Goal: Task Accomplishment & Management: Complete application form

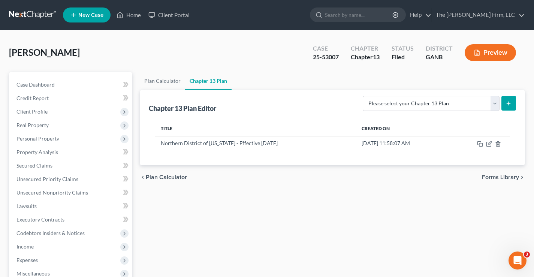
click at [30, 16] on link at bounding box center [33, 14] width 48 height 13
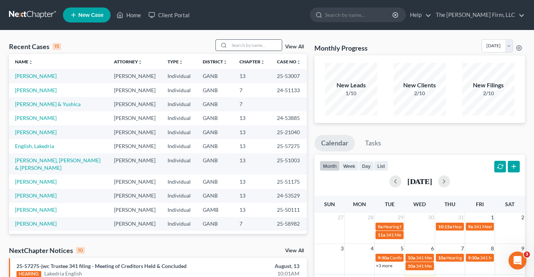
click at [243, 45] on input "search" at bounding box center [255, 45] width 52 height 11
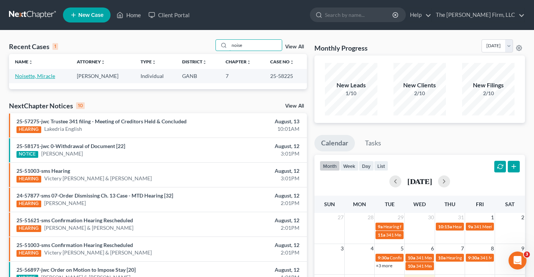
type input "noise"
click at [39, 78] on link "Noisette, Miracle" at bounding box center [35, 76] width 40 height 6
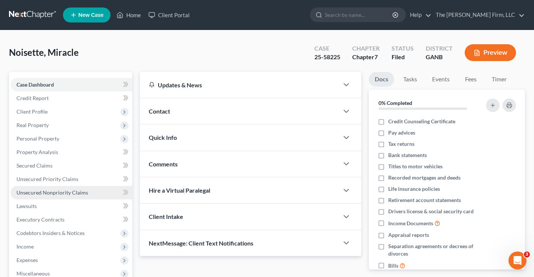
scroll to position [121, 0]
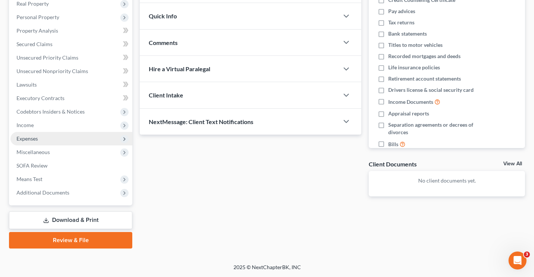
click at [30, 140] on span "Expenses" at bounding box center [26, 138] width 21 height 6
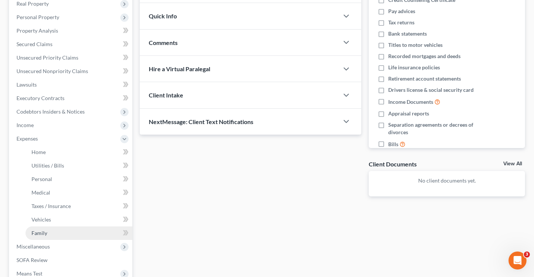
click at [31, 233] on link "Family" at bounding box center [78, 232] width 107 height 13
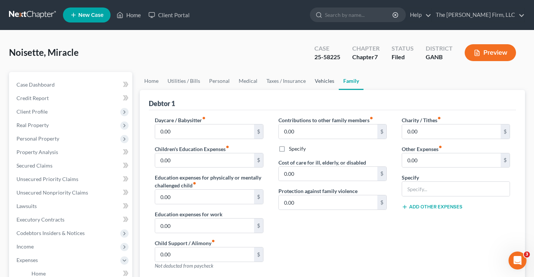
click at [317, 80] on link "Vehicles" at bounding box center [324, 81] width 28 height 18
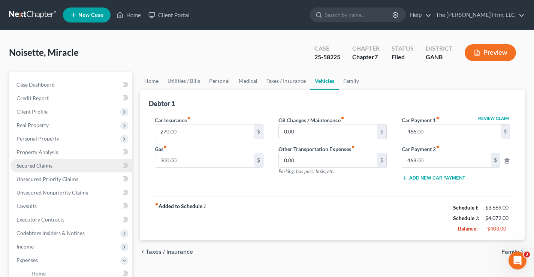
click at [22, 164] on span "Secured Claims" at bounding box center [34, 165] width 36 height 6
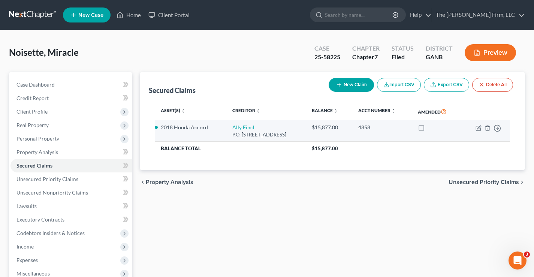
click at [303, 130] on td "Ally Fincl P.O. Box 380901, Bloomington, MN 55438" at bounding box center [265, 130] width 79 height 21
click at [236, 128] on link "Ally Fincl" at bounding box center [243, 127] width 22 height 6
select select "24"
select select "4"
select select "2"
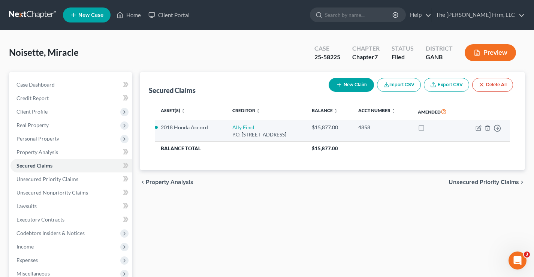
select select "0"
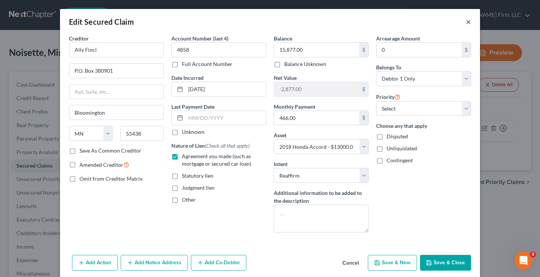
click at [465, 22] on button "×" at bounding box center [467, 21] width 5 height 9
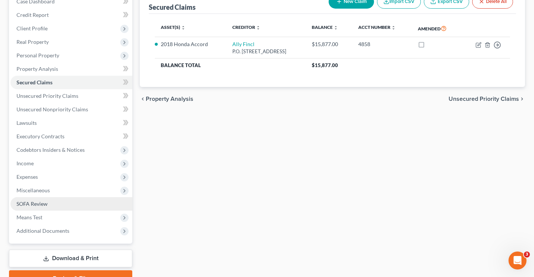
scroll to position [121, 0]
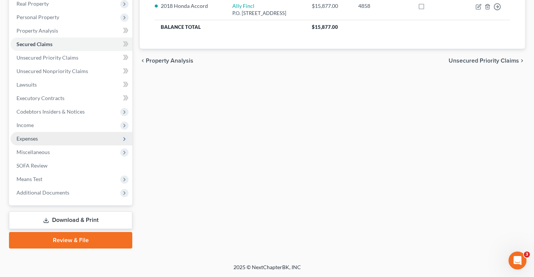
click at [18, 137] on span "Expenses" at bounding box center [26, 138] width 21 height 6
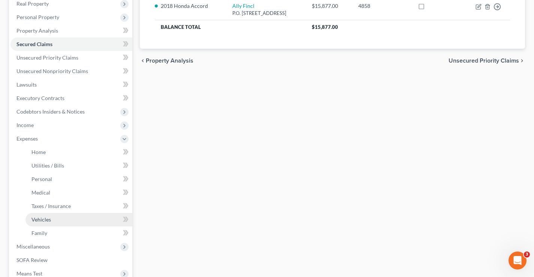
click at [35, 217] on span "Vehicles" at bounding box center [40, 219] width 19 height 6
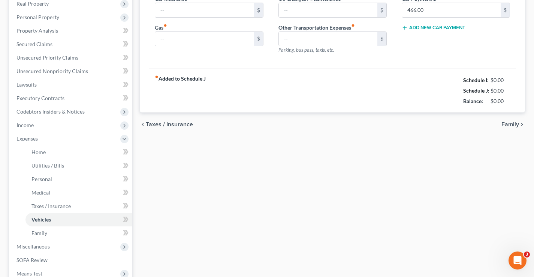
type input "270.00"
type input "300.00"
type input "0.00"
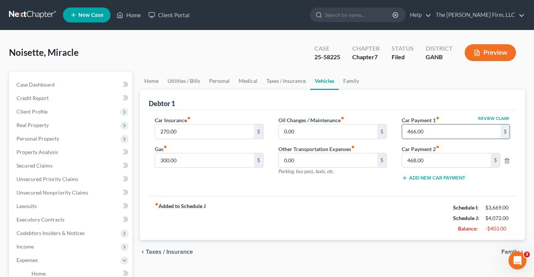
click at [433, 129] on input "466.00" at bounding box center [451, 131] width 99 height 14
click at [299, 161] on input "0.00" at bounding box center [328, 160] width 99 height 14
click at [177, 160] on input "300.00" at bounding box center [204, 160] width 99 height 14
click at [188, 132] on input "270.00" at bounding box center [204, 131] width 99 height 14
click at [103, 53] on div "Noisette, Miracle Upgraded Case 25-58225 Chapter Chapter 7 Status Filed Distric…" at bounding box center [267, 55] width 516 height 33
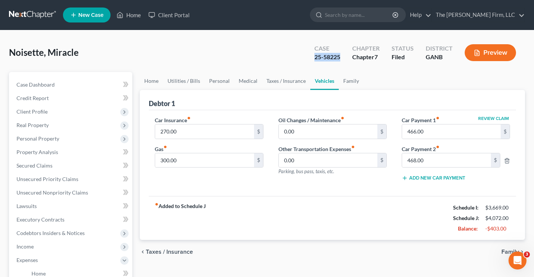
drag, startPoint x: 314, startPoint y: 56, endPoint x: 344, endPoint y: 56, distance: 30.7
click at [344, 56] on div "Case 25-58225" at bounding box center [327, 53] width 38 height 22
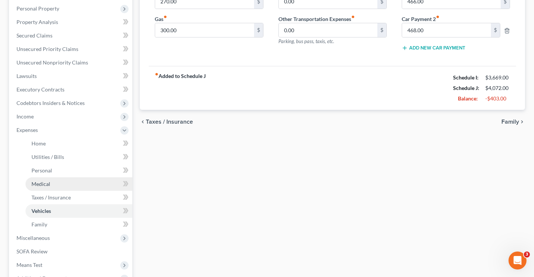
scroll to position [216, 0]
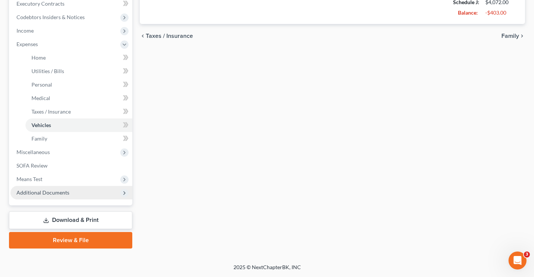
click at [45, 191] on span "Additional Documents" at bounding box center [42, 192] width 53 height 6
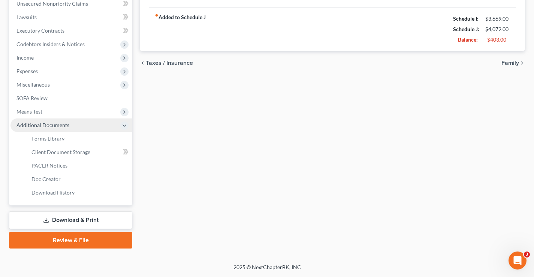
scroll to position [189, 0]
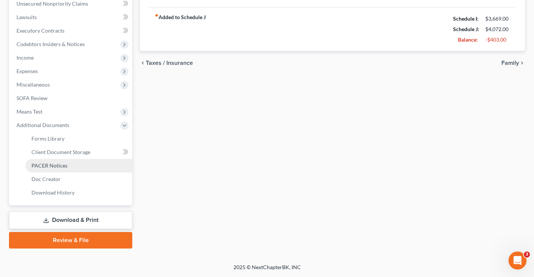
click at [53, 165] on span "PACER Notices" at bounding box center [49, 165] width 36 height 6
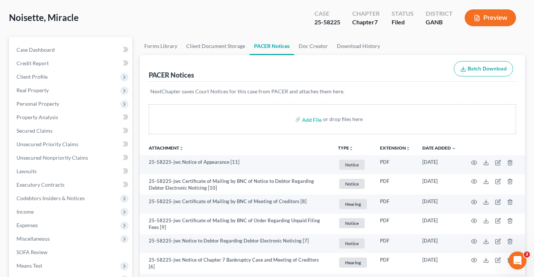
scroll to position [189, 0]
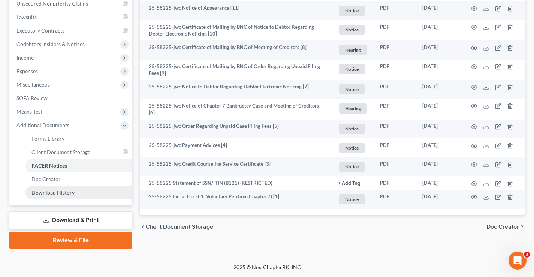
click at [60, 193] on span "Download History" at bounding box center [52, 192] width 43 height 6
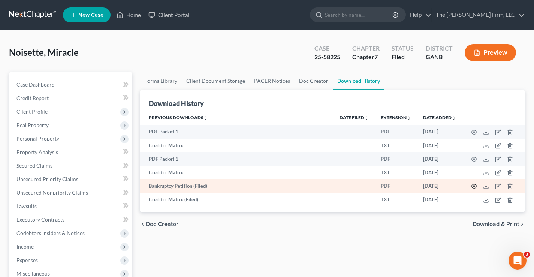
click at [474, 185] on icon "button" at bounding box center [474, 186] width 6 height 6
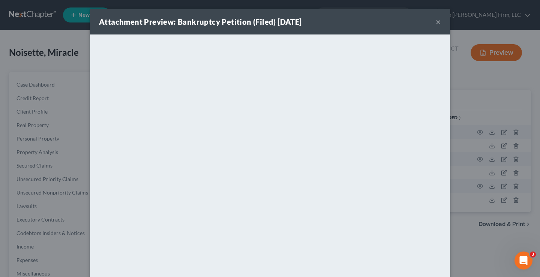
click at [435, 22] on button "×" at bounding box center [437, 21] width 5 height 9
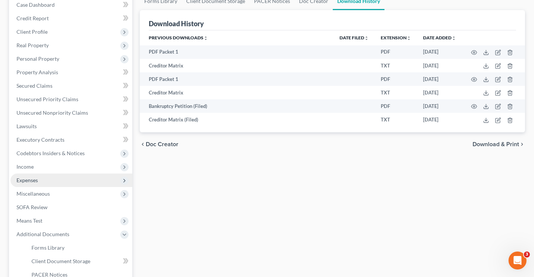
scroll to position [150, 0]
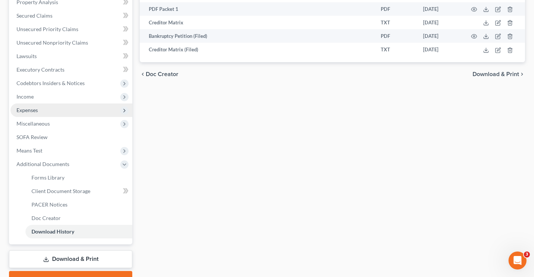
click at [22, 112] on span "Expenses" at bounding box center [26, 110] width 21 height 6
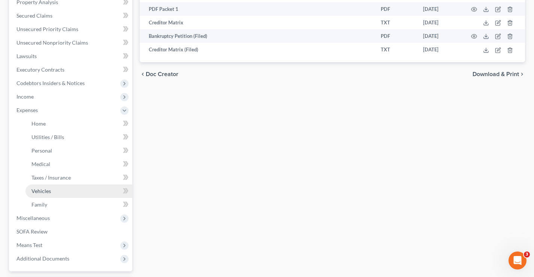
click at [39, 190] on span "Vehicles" at bounding box center [40, 191] width 19 height 6
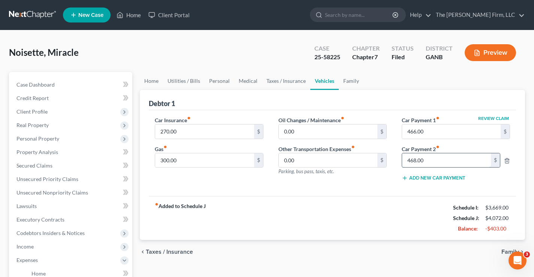
click at [426, 161] on input "468.00" at bounding box center [446, 160] width 89 height 14
click at [211, 129] on input "270.00" at bounding box center [204, 131] width 99 height 14
click at [238, 189] on div "Car Insurance fiber_manual_record 270.00 $ Gas fiber_manual_record 300.00 $ Oil…" at bounding box center [332, 153] width 367 height 86
drag, startPoint x: 313, startPoint y: 56, endPoint x: 342, endPoint y: 58, distance: 29.3
click at [342, 58] on div "Case 25-58225" at bounding box center [327, 53] width 38 height 22
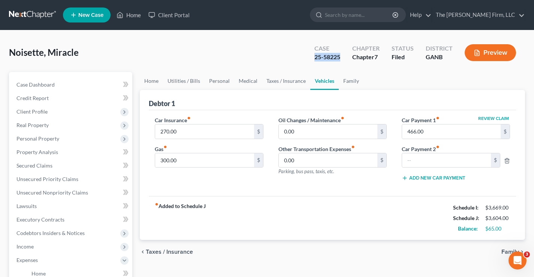
copy div "25-58225"
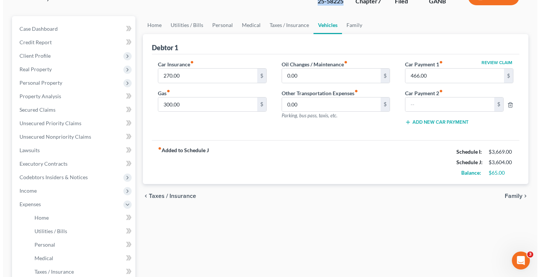
scroll to position [216, 0]
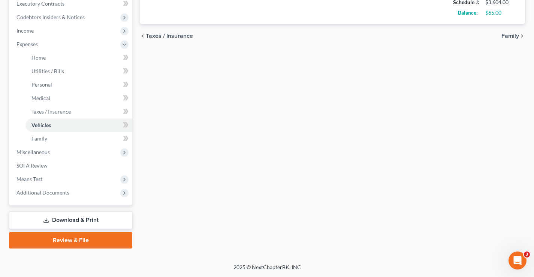
click at [83, 220] on link "Download & Print" at bounding box center [70, 220] width 123 height 18
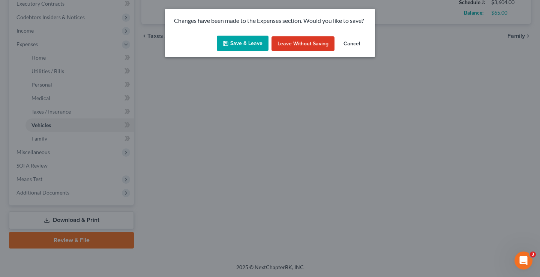
click at [239, 43] on button "Save & Leave" at bounding box center [243, 44] width 52 height 16
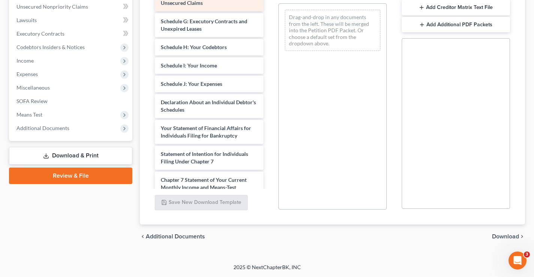
scroll to position [112, 0]
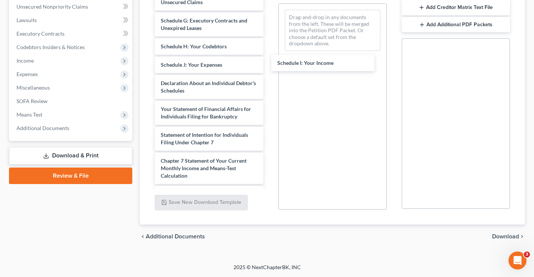
click at [269, 63] on div "Schedule I: Your Income Voluntary Petition for Individuals Filing for Bankruptc…" at bounding box center [209, 68] width 120 height 393
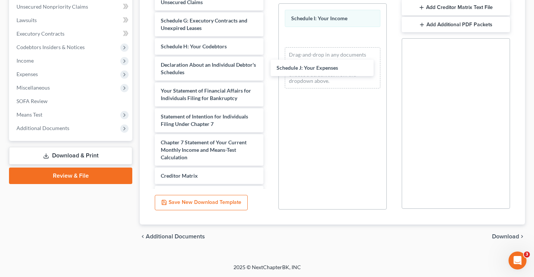
drag, startPoint x: 193, startPoint y: 64, endPoint x: 307, endPoint y: 68, distance: 113.2
click at [269, 67] on div "Schedule J: Your Expenses Voluntary Petition for Individuals Filing for Bankrup…" at bounding box center [209, 59] width 120 height 374
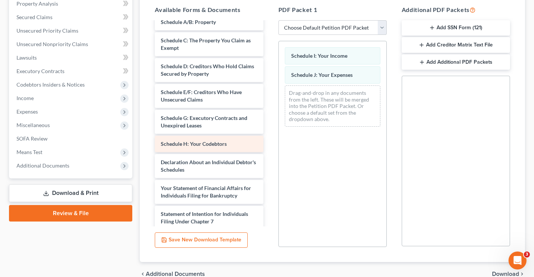
scroll to position [0, 0]
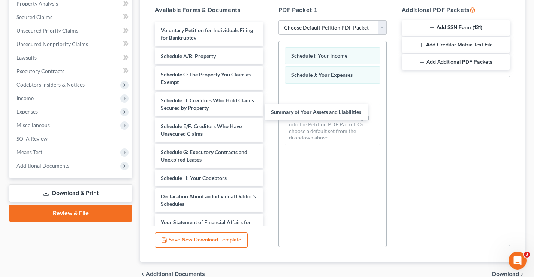
drag, startPoint x: 199, startPoint y: 56, endPoint x: 318, endPoint y: 116, distance: 133.6
click at [269, 112] on div "Summary of Your Assets and Liabilities Voluntary Petition for Individuals Filin…" at bounding box center [209, 200] width 120 height 356
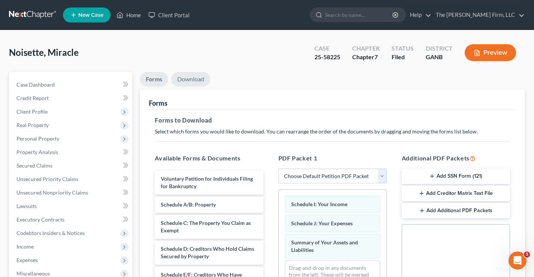
click at [199, 82] on link "Download" at bounding box center [190, 79] width 39 height 15
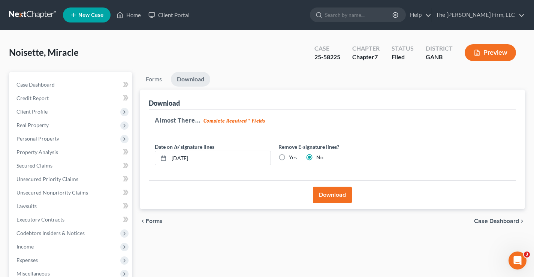
click at [325, 193] on button "Download" at bounding box center [332, 195] width 39 height 16
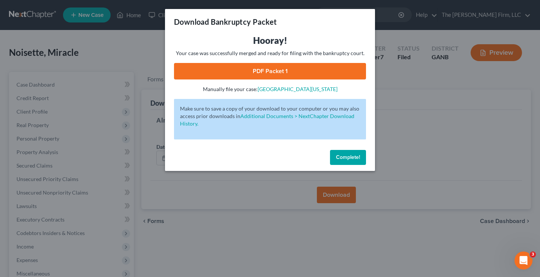
click at [277, 73] on link "PDF Packet 1" at bounding box center [270, 71] width 192 height 16
click at [344, 157] on span "Complete!" at bounding box center [348, 157] width 24 height 6
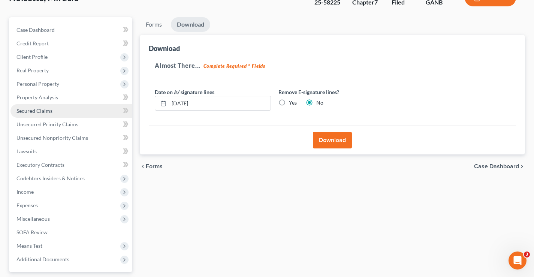
scroll to position [121, 0]
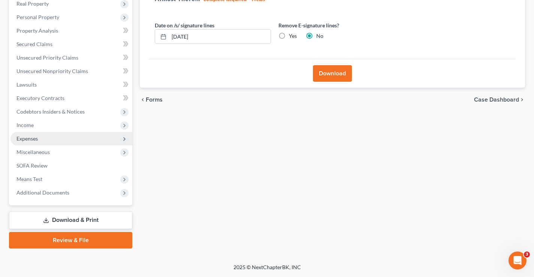
click at [24, 141] on span "Expenses" at bounding box center [26, 138] width 21 height 6
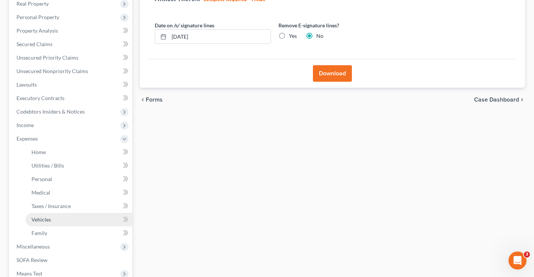
click at [43, 221] on span "Vehicles" at bounding box center [40, 219] width 19 height 6
